Goal: Task Accomplishment & Management: Complete application form

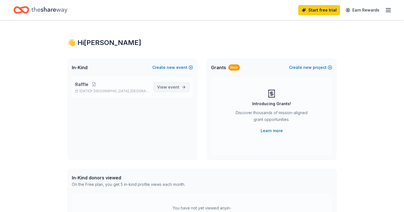
click at [168, 87] on span "View event" at bounding box center [168, 87] width 22 height 7
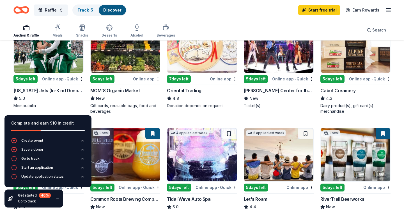
scroll to position [88, 0]
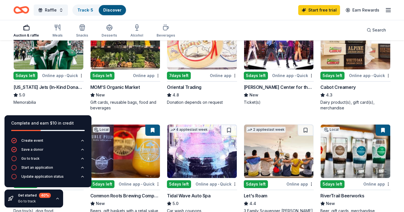
click at [57, 197] on icon "button" at bounding box center [57, 198] width 4 height 4
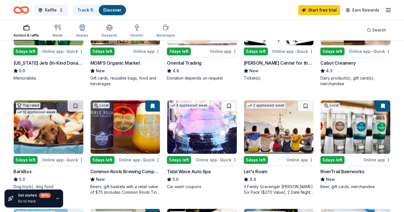
scroll to position [0, 0]
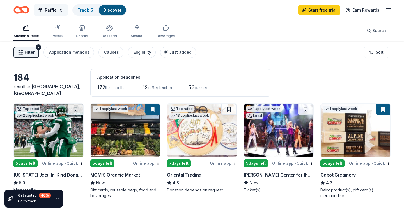
click at [63, 10] on button "Raffle" at bounding box center [51, 9] width 34 height 11
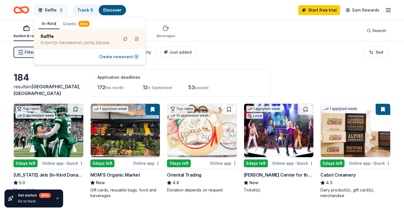
click at [62, 10] on button "Raffle" at bounding box center [51, 9] width 34 height 11
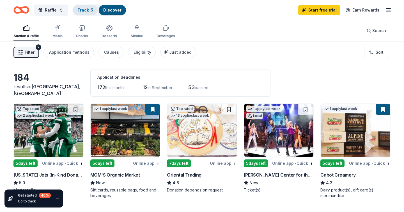
click at [82, 10] on link "Track · 5" at bounding box center [86, 10] width 16 height 5
click at [118, 11] on link "Discover" at bounding box center [112, 10] width 18 height 5
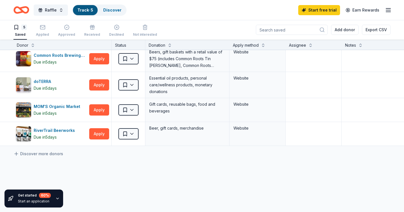
scroll to position [29, 0]
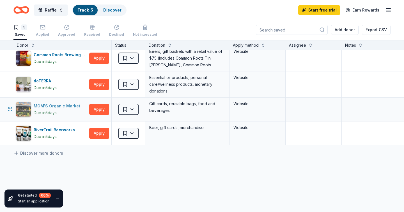
click at [62, 105] on div "MOM'S Organic Market" at bounding box center [58, 106] width 49 height 7
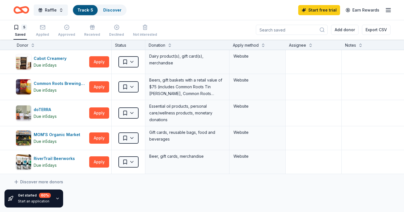
scroll to position [0, 0]
click at [54, 9] on span "Raffle" at bounding box center [51, 10] width 12 height 7
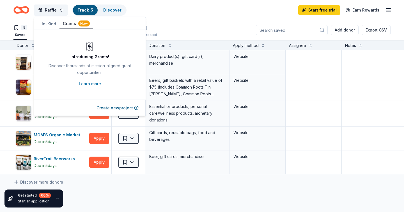
click at [71, 23] on button "Grants New" at bounding box center [77, 24] width 34 height 11
click at [122, 109] on button "Create new project" at bounding box center [118, 107] width 42 height 7
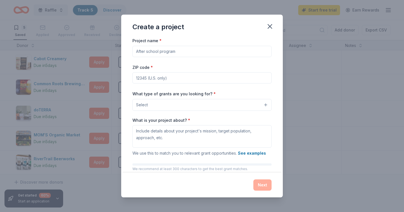
click at [174, 47] on input "Project name *" at bounding box center [202, 51] width 139 height 11
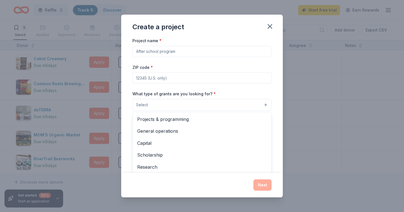
click at [180, 99] on button "Select" at bounding box center [202, 105] width 139 height 12
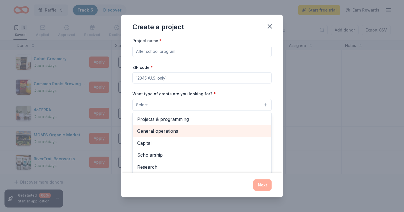
click at [174, 129] on span "General operations" at bounding box center [202, 130] width 130 height 7
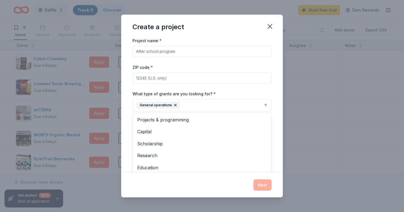
click at [160, 56] on div "Project name * ZIP code * What type of grants are you looking for? * General op…" at bounding box center [202, 114] width 139 height 155
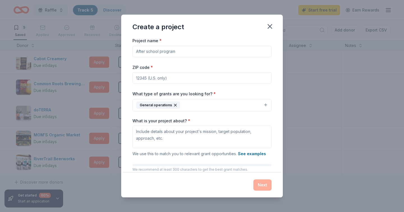
click at [160, 51] on input "Project name *" at bounding box center [202, 51] width 139 height 11
type input "Upstate Water"
click at [156, 76] on input "ZIP code *" at bounding box center [202, 77] width 139 height 11
type input "12834"
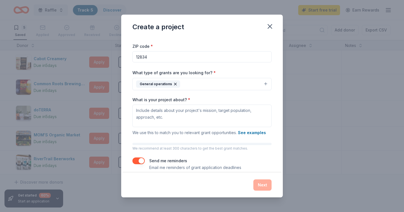
scroll to position [28, 0]
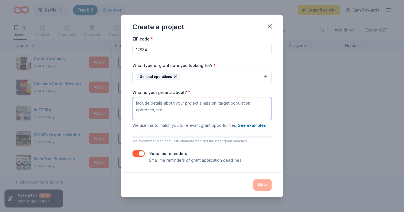
click at [173, 103] on textarea "What is your project about? *" at bounding box center [202, 108] width 139 height 22
type textarea "water contamination"
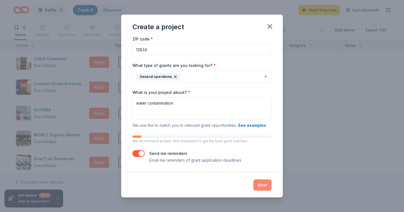
click at [255, 187] on button "Next" at bounding box center [263, 184] width 18 height 11
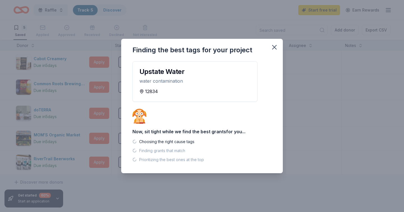
scroll to position [0, 0]
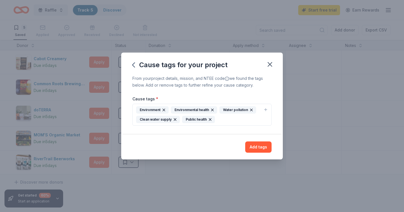
click at [248, 85] on div "From your project details, mission, and NTEE code we found the tags below. Add …" at bounding box center [202, 81] width 139 height 13
click at [257, 147] on button "Add tags" at bounding box center [258, 146] width 26 height 11
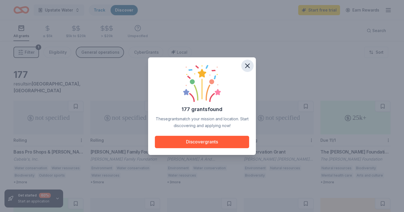
click at [247, 64] on icon "button" at bounding box center [248, 66] width 4 height 4
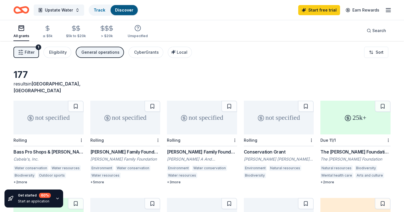
click at [195, 135] on div "Rolling" at bounding box center [202, 140] width 70 height 12
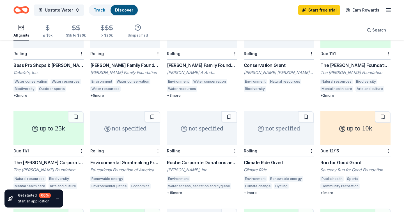
scroll to position [89, 0]
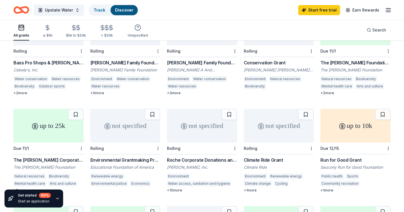
click at [121, 156] on div "Environmental Grantmaking Program at [GEOGRAPHIC_DATA]" at bounding box center [125, 159] width 70 height 7
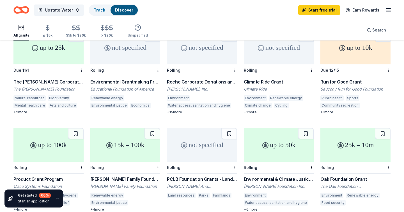
scroll to position [167, 0]
click at [254, 78] on div "Climate Ride Grant" at bounding box center [279, 81] width 70 height 7
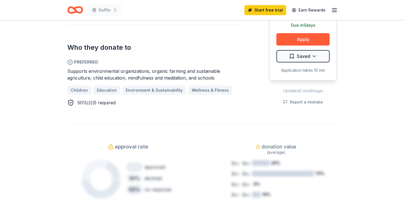
scroll to position [321, 0]
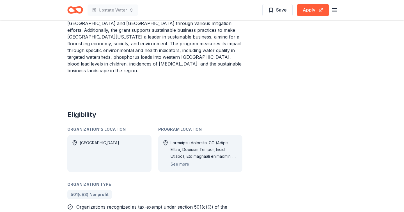
scroll to position [276, 0]
click at [189, 139] on div at bounding box center [204, 149] width 67 height 20
click at [184, 160] on button "See more" at bounding box center [180, 163] width 19 height 7
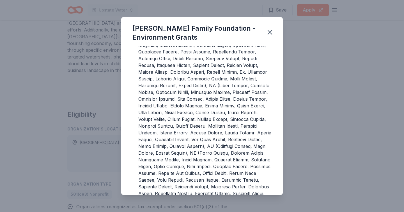
scroll to position [100, 0]
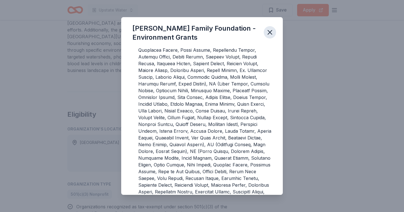
click at [270, 32] on icon "button" at bounding box center [270, 32] width 4 height 4
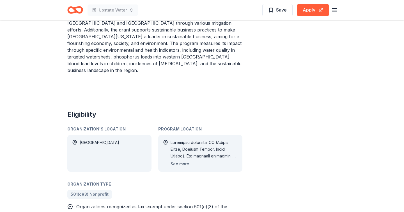
click at [181, 160] on button "See more" at bounding box center [180, 163] width 19 height 7
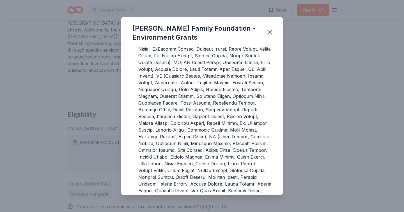
scroll to position [48, 0]
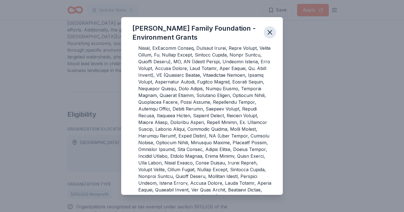
click at [270, 31] on icon "button" at bounding box center [270, 32] width 8 height 8
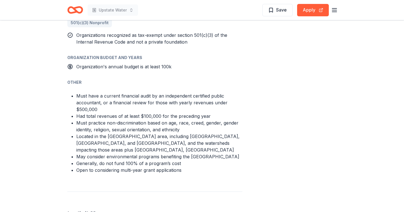
scroll to position [449, 0]
